Goal: Task Accomplishment & Management: Use online tool/utility

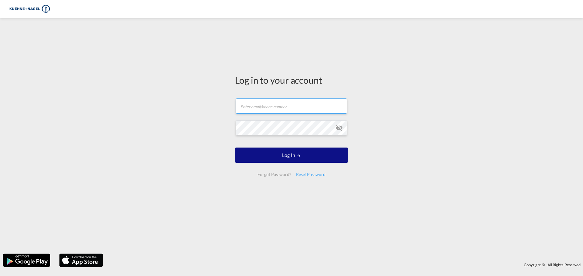
click at [273, 110] on input "text" at bounding box center [291, 106] width 111 height 15
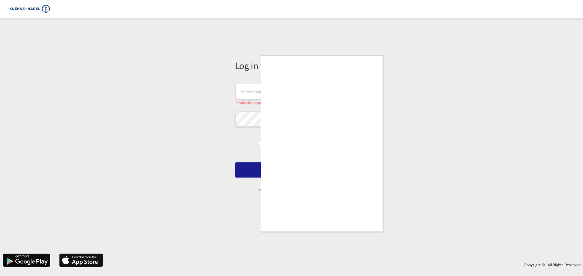
click at [247, 91] on div at bounding box center [291, 138] width 583 height 276
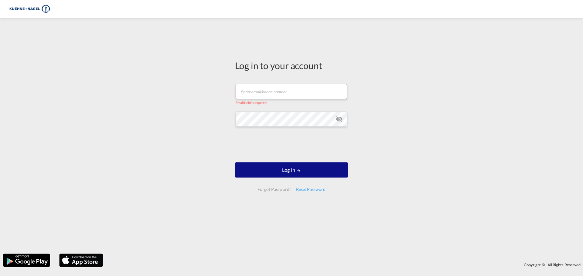
click at [253, 92] on input "text" at bounding box center [291, 91] width 111 height 15
type input "[PERSON_NAME][EMAIL_ADDRESS][PERSON_NAME][DOMAIN_NAME]"
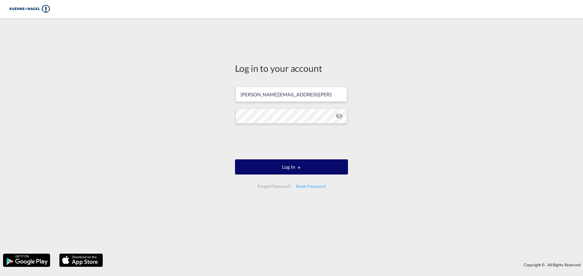
click at [298, 167] on md-icon "LOGIN" at bounding box center [299, 168] width 4 height 4
